Goal: Task Accomplishment & Management: Use online tool/utility

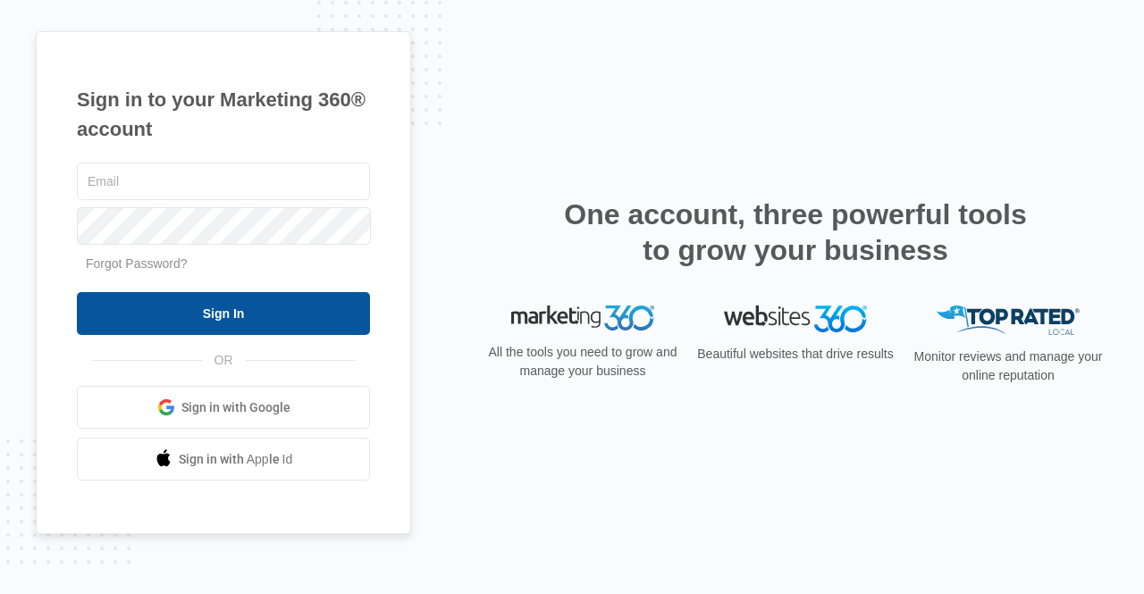
type input "[PERSON_NAME][EMAIL_ADDRESS][DOMAIN_NAME]"
click at [334, 306] on input "Sign In" at bounding box center [223, 313] width 293 height 43
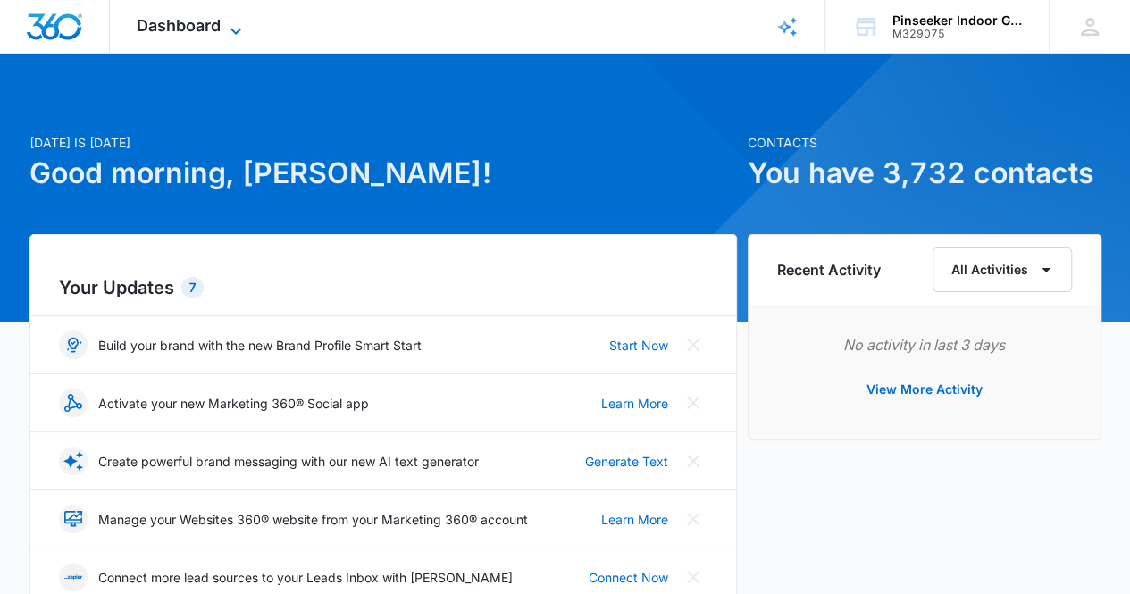
drag, startPoint x: 159, startPoint y: 22, endPoint x: 168, endPoint y: 24, distance: 9.1
click at [163, 23] on span "Dashboard" at bounding box center [179, 25] width 84 height 19
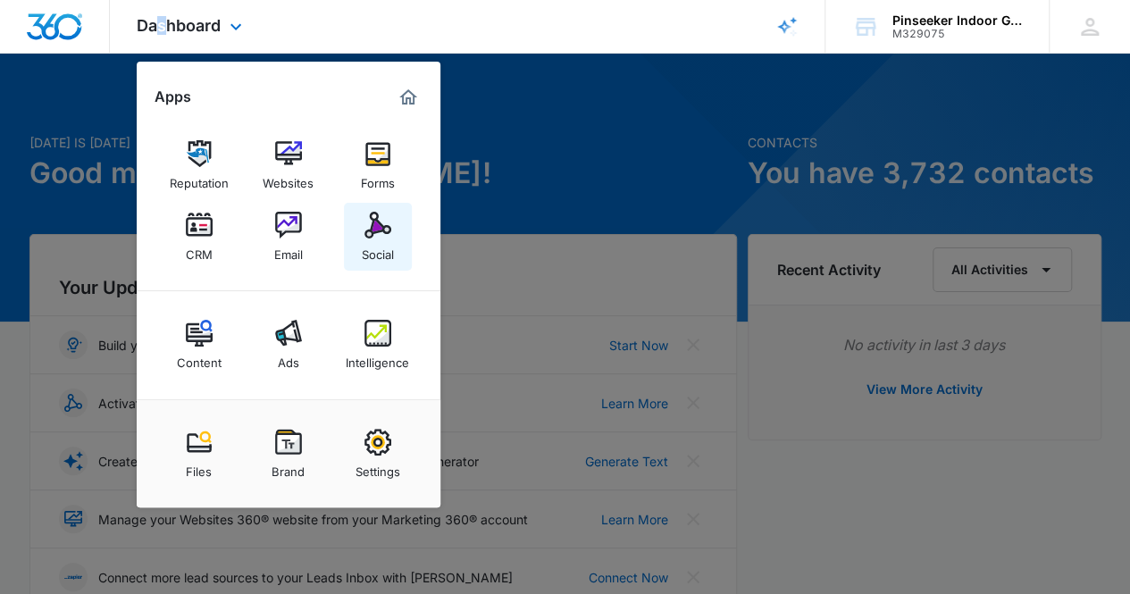
click at [380, 228] on img at bounding box center [378, 225] width 27 height 27
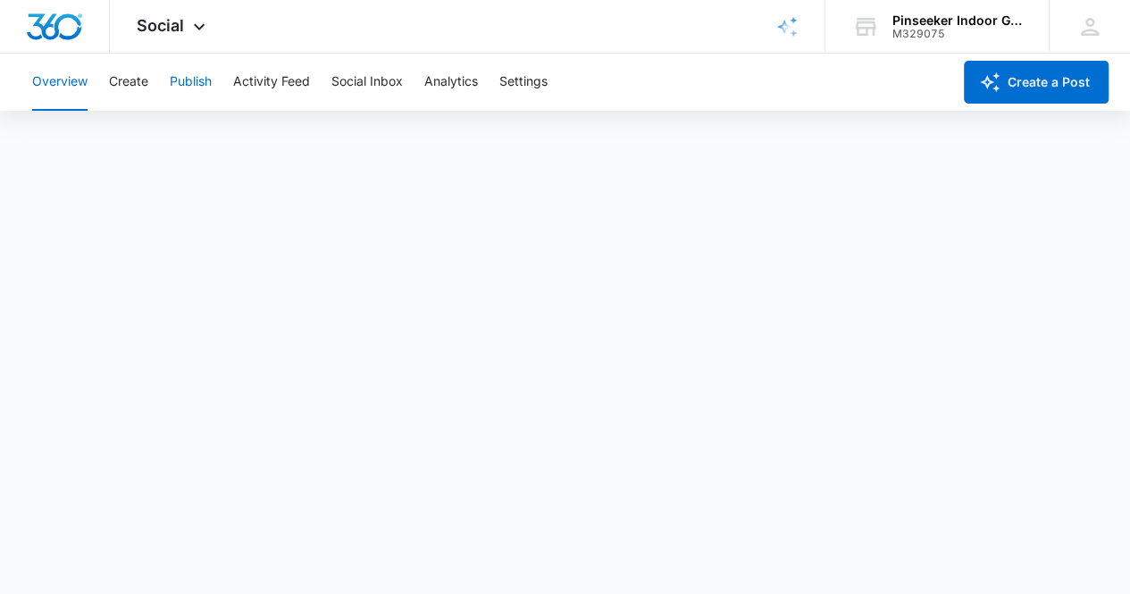
click at [201, 81] on button "Publish" at bounding box center [191, 82] width 42 height 57
click at [138, 136] on button "Schedules" at bounding box center [136, 137] width 61 height 50
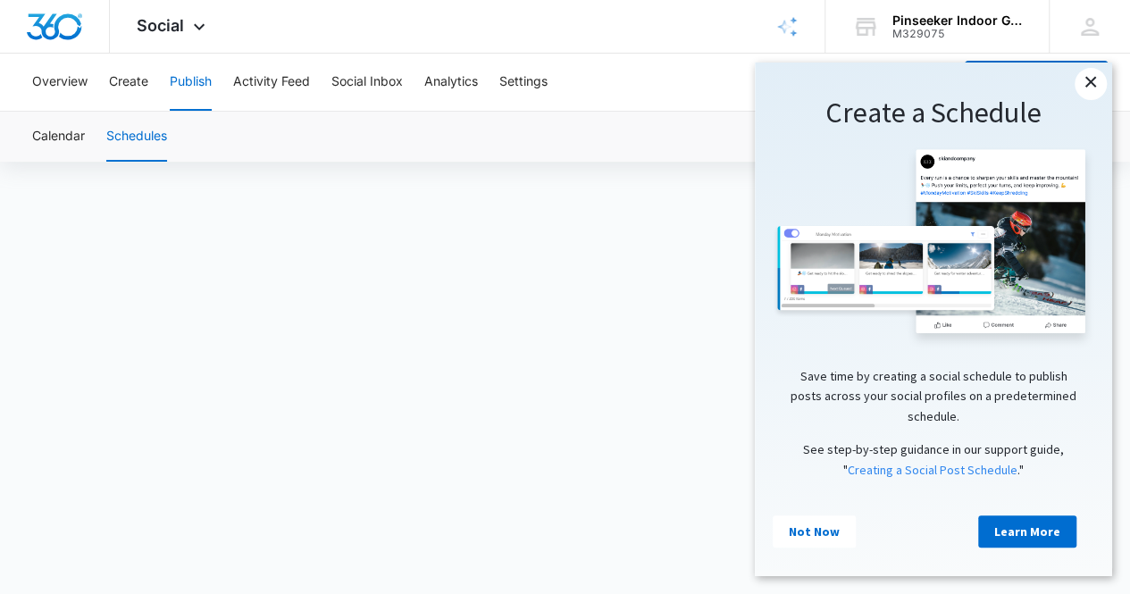
click at [1087, 80] on link "×" at bounding box center [1091, 84] width 32 height 32
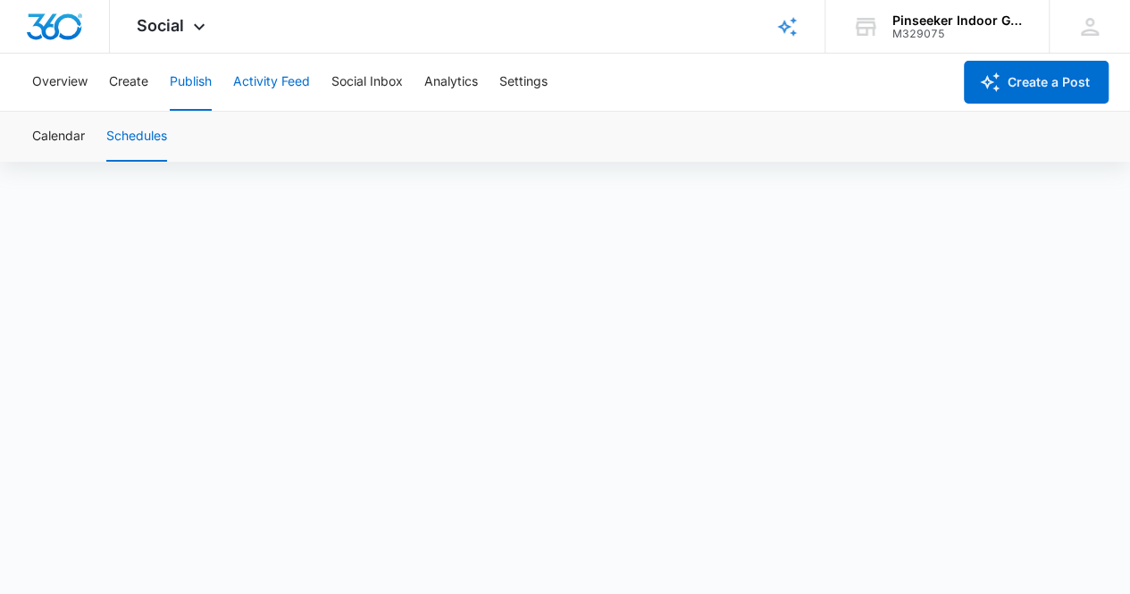
click at [272, 87] on button "Activity Feed" at bounding box center [271, 82] width 77 height 57
click at [180, 87] on button "Publish" at bounding box center [191, 82] width 42 height 57
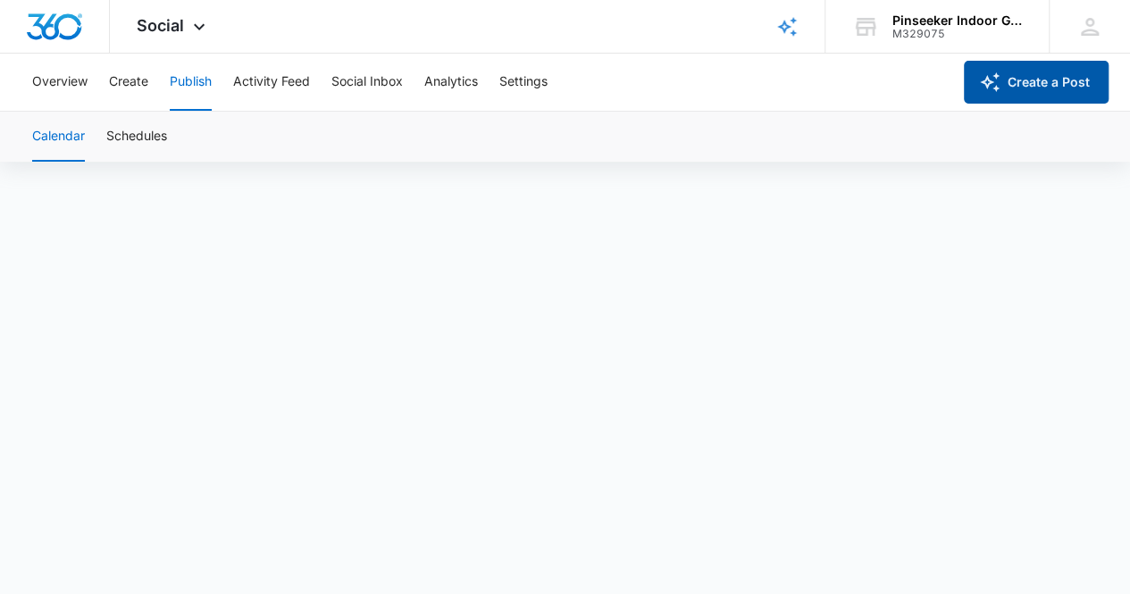
click at [1016, 83] on button "Create a Post" at bounding box center [1036, 82] width 145 height 43
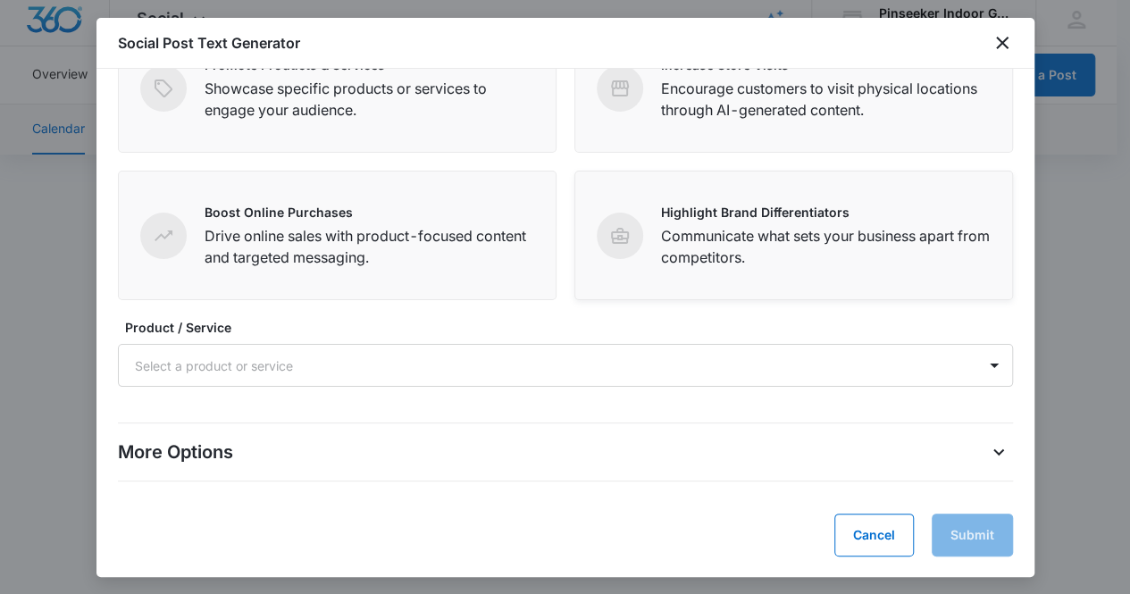
scroll to position [13, 0]
click at [573, 376] on div "Select a product or service" at bounding box center [548, 366] width 858 height 40
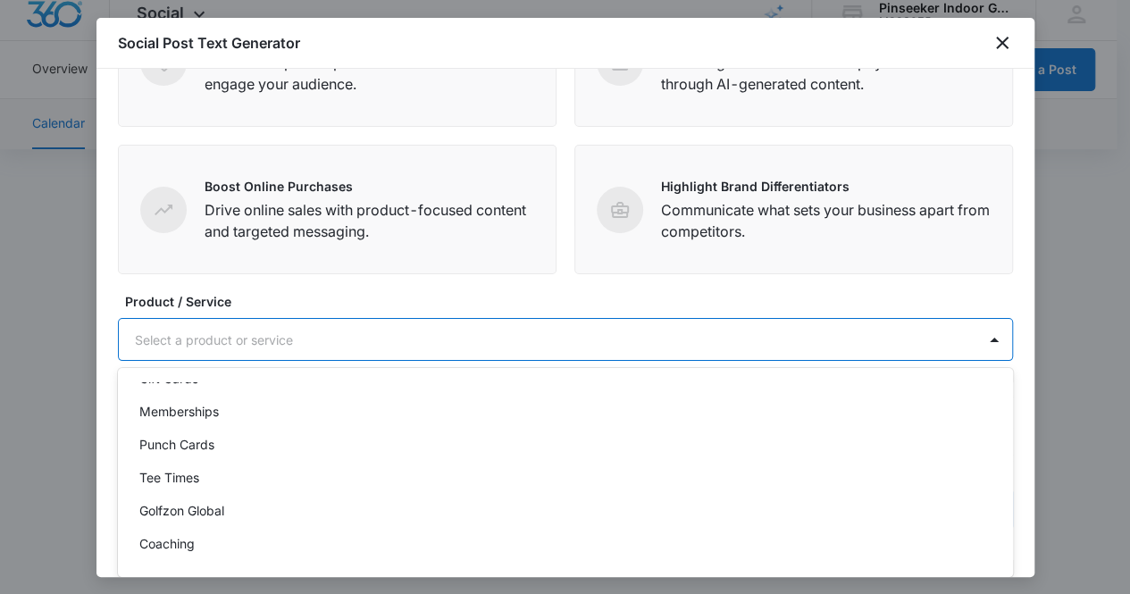
scroll to position [0, 0]
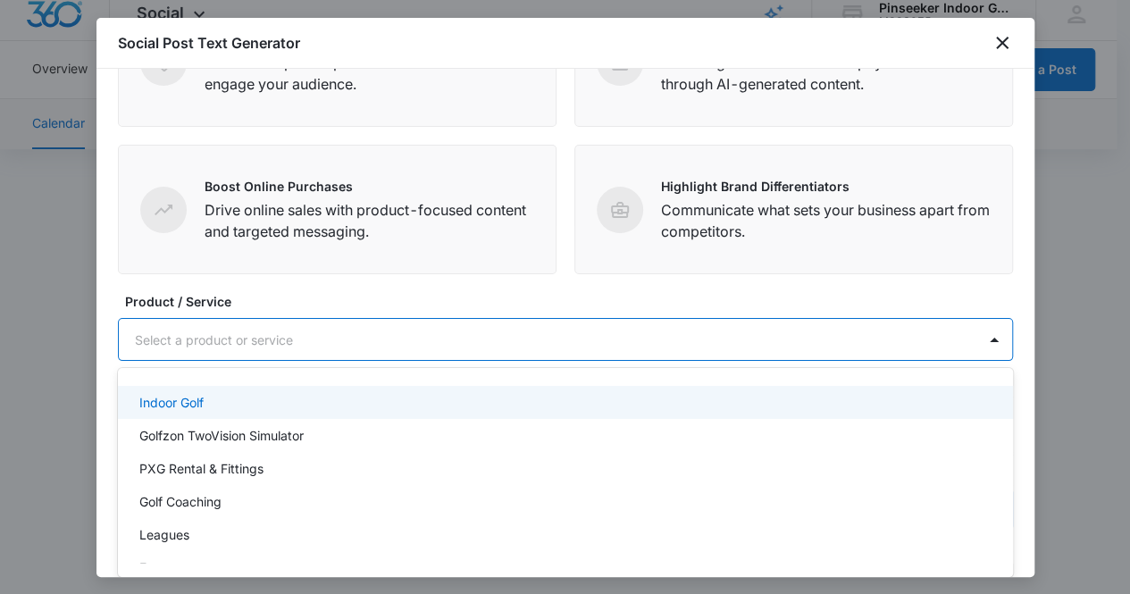
click at [570, 286] on form "Define your social post objective Select your main objective and we’ll use AI a…" at bounding box center [565, 220] width 895 height 621
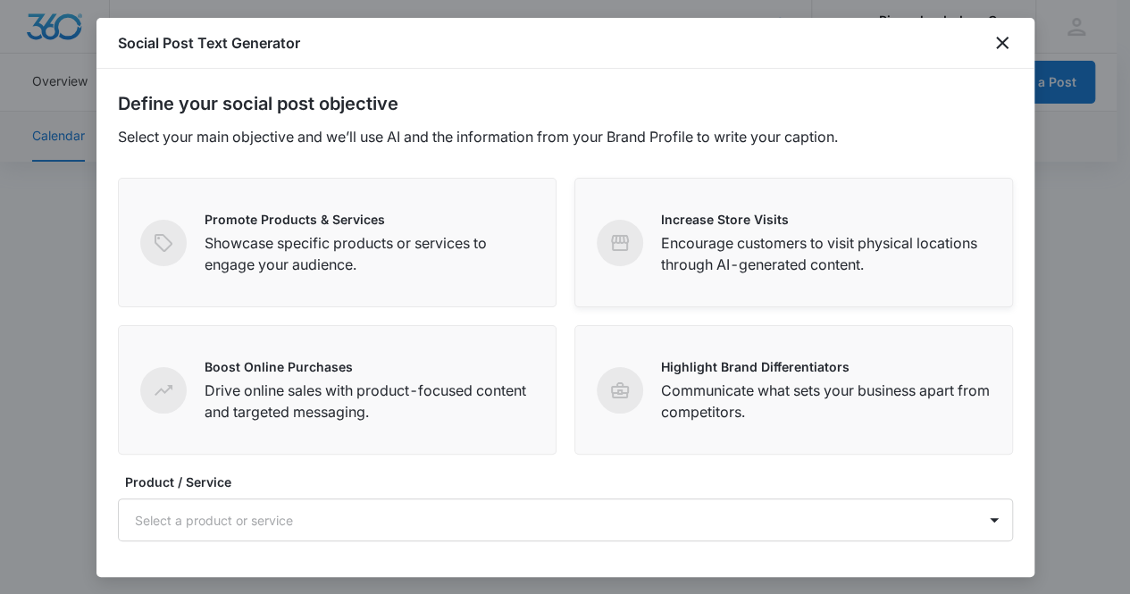
click at [630, 273] on div "Increase Store Visits Encourage customers to visit physical locations through A…" at bounding box center [794, 242] width 394 height 65
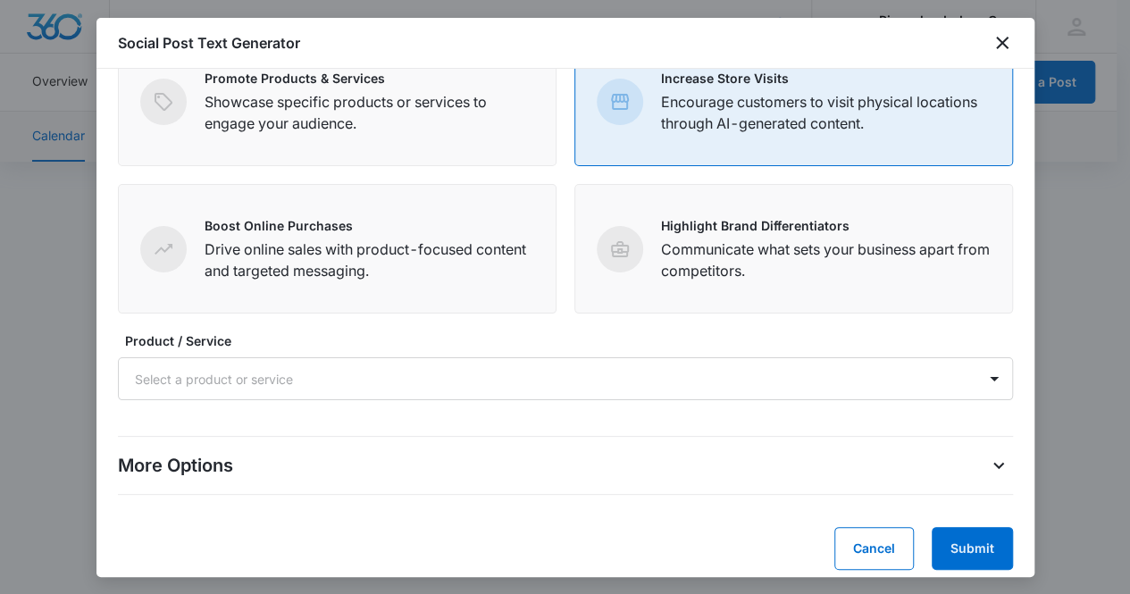
scroll to position [155, 0]
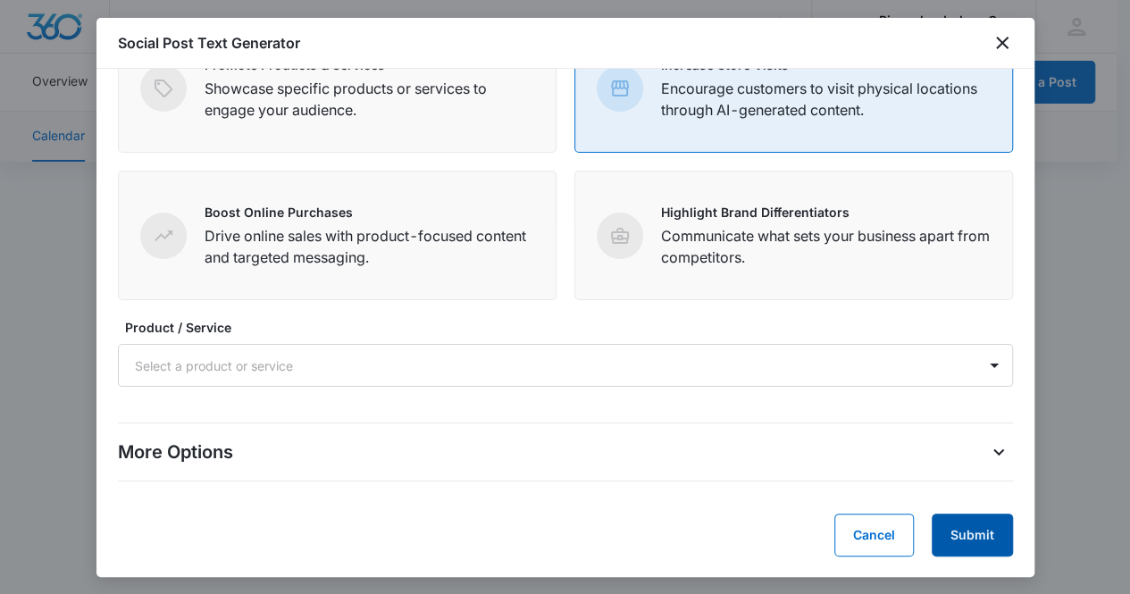
click at [938, 524] on button "Submit" at bounding box center [972, 535] width 81 height 43
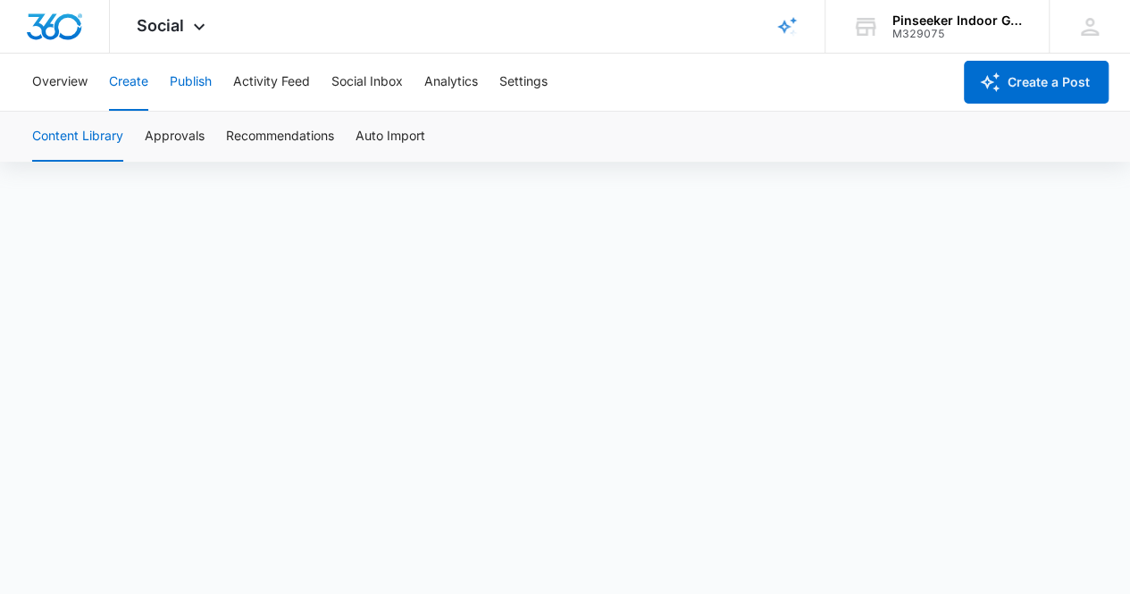
click at [191, 84] on button "Publish" at bounding box center [191, 82] width 42 height 57
click at [788, 137] on div "Calendar Schedules" at bounding box center [564, 137] width 1087 height 50
click at [161, 137] on button "Schedules" at bounding box center [136, 137] width 61 height 50
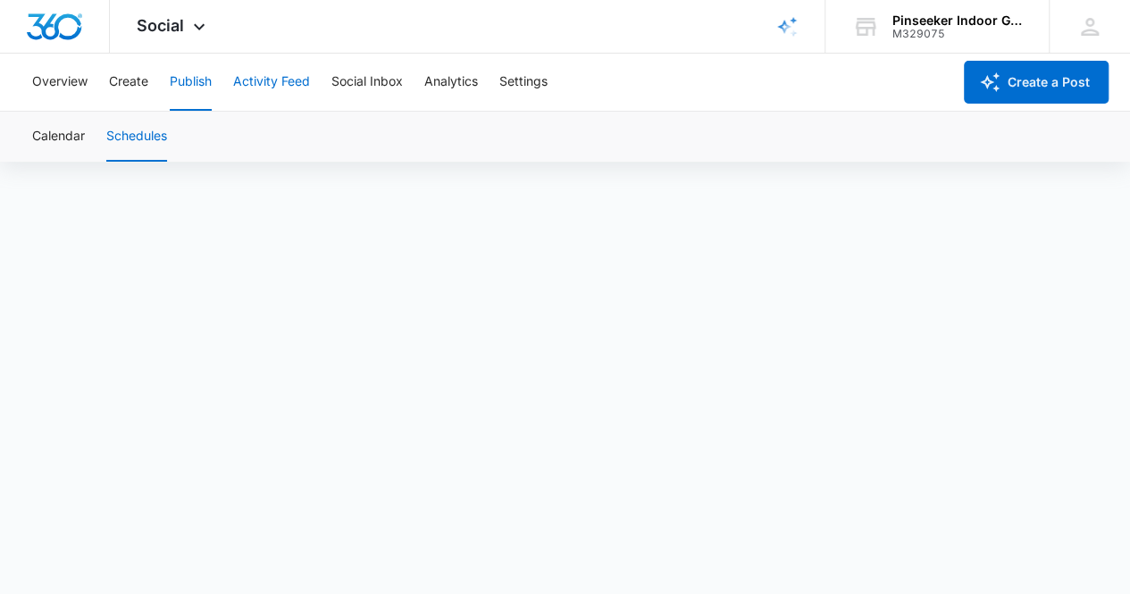
click at [267, 78] on button "Activity Feed" at bounding box center [271, 82] width 77 height 57
drag, startPoint x: 186, startPoint y: 80, endPoint x: 133, endPoint y: 88, distance: 53.5
click at [134, 90] on div "Overview Create Publish Activity Feed Social Inbox Analytics Settings" at bounding box center [486, 82] width 930 height 57
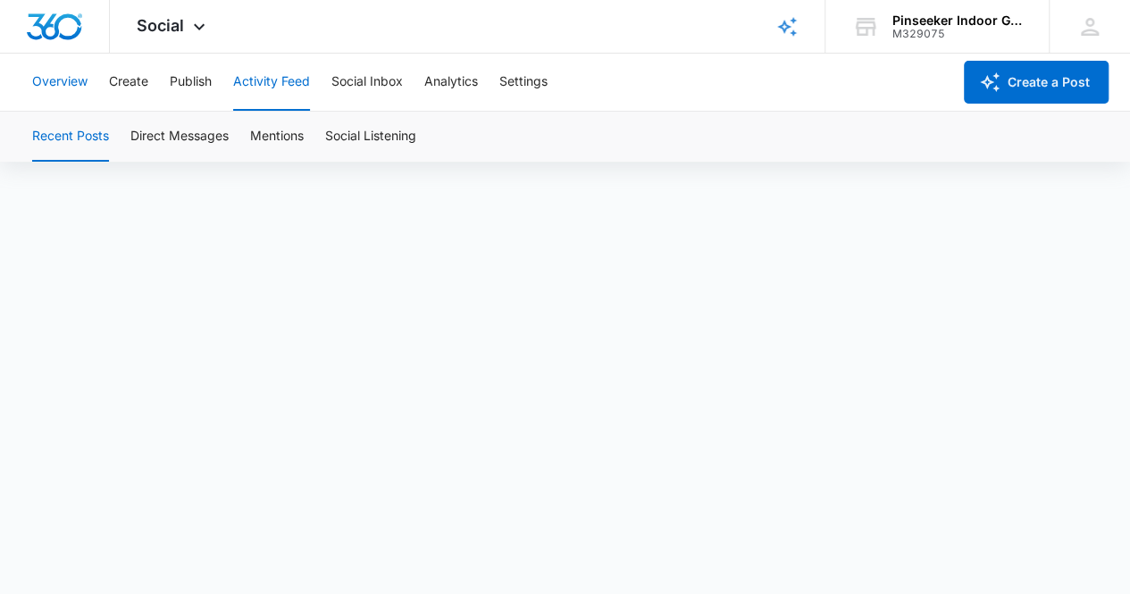
click at [54, 80] on button "Overview" at bounding box center [59, 82] width 55 height 57
